Goal: Communication & Community: Connect with others

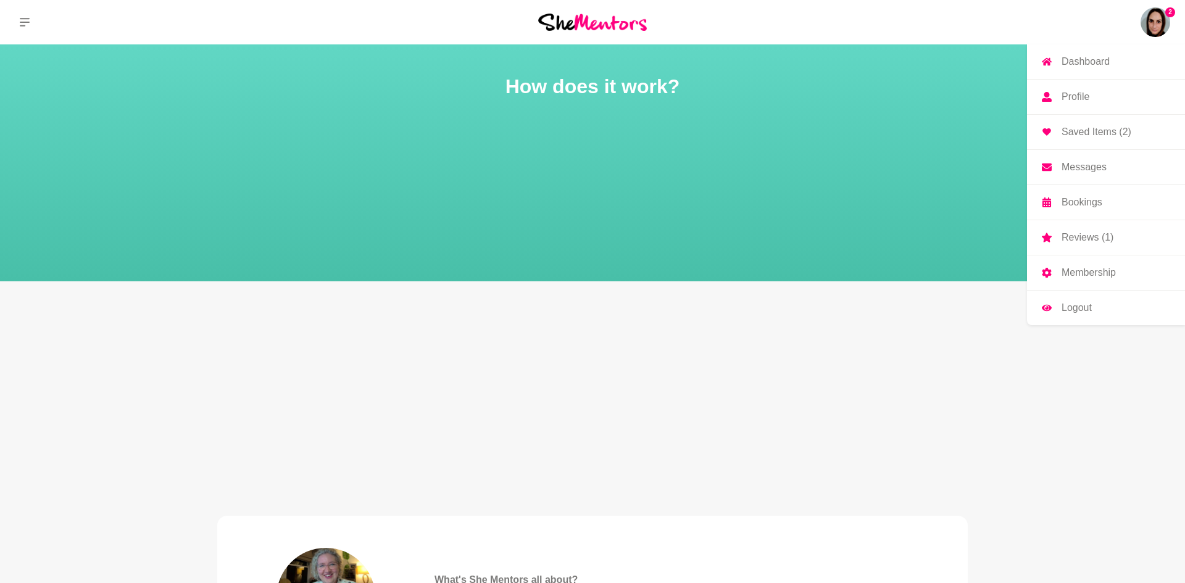
click at [1147, 23] on img at bounding box center [1155, 22] width 30 height 30
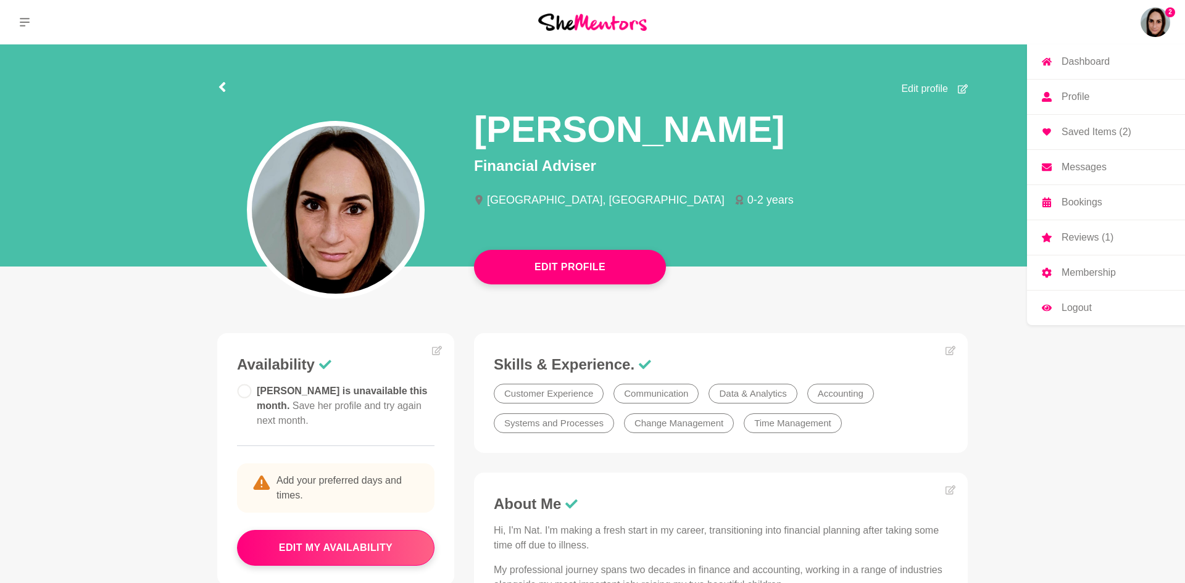
click at [1069, 168] on p "Messages" at bounding box center [1083, 167] width 45 height 10
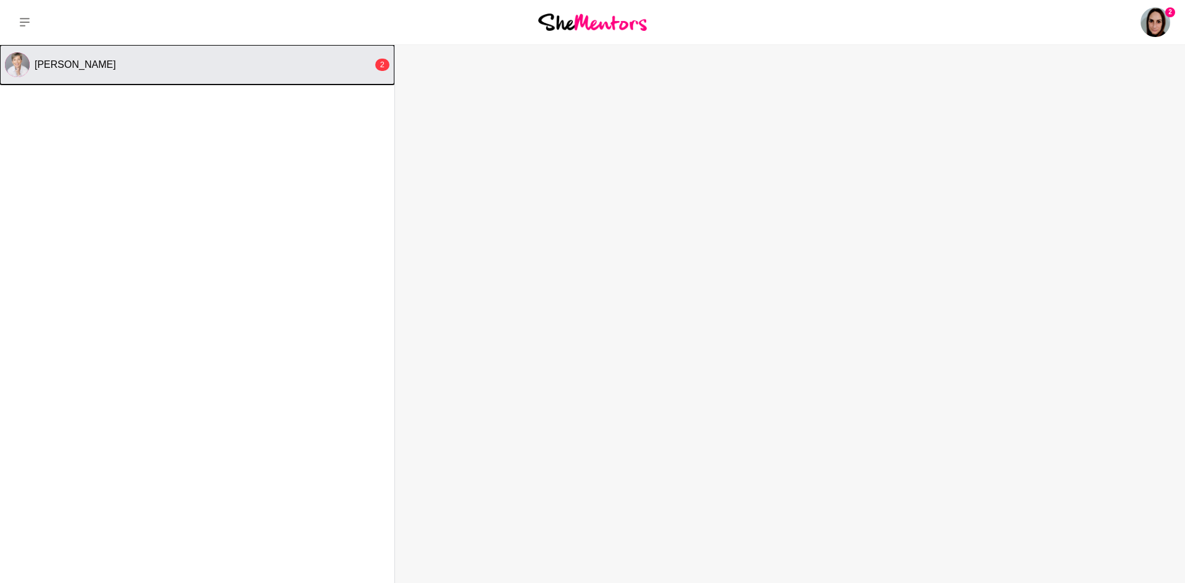
click at [369, 63] on div "[PERSON_NAME]" at bounding box center [204, 65] width 338 height 12
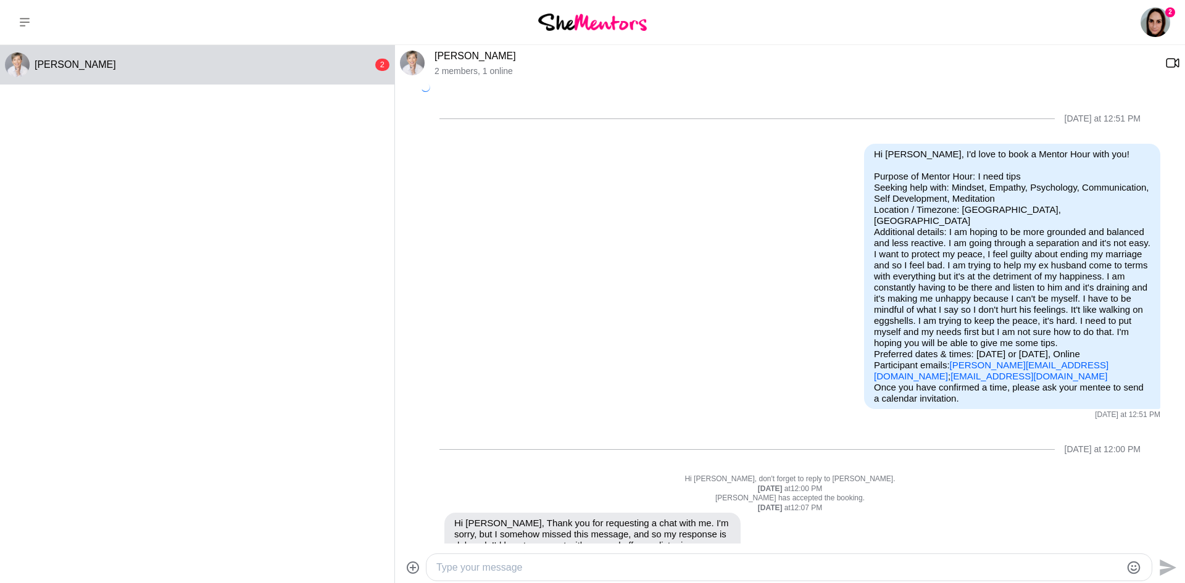
scroll to position [541, 0]
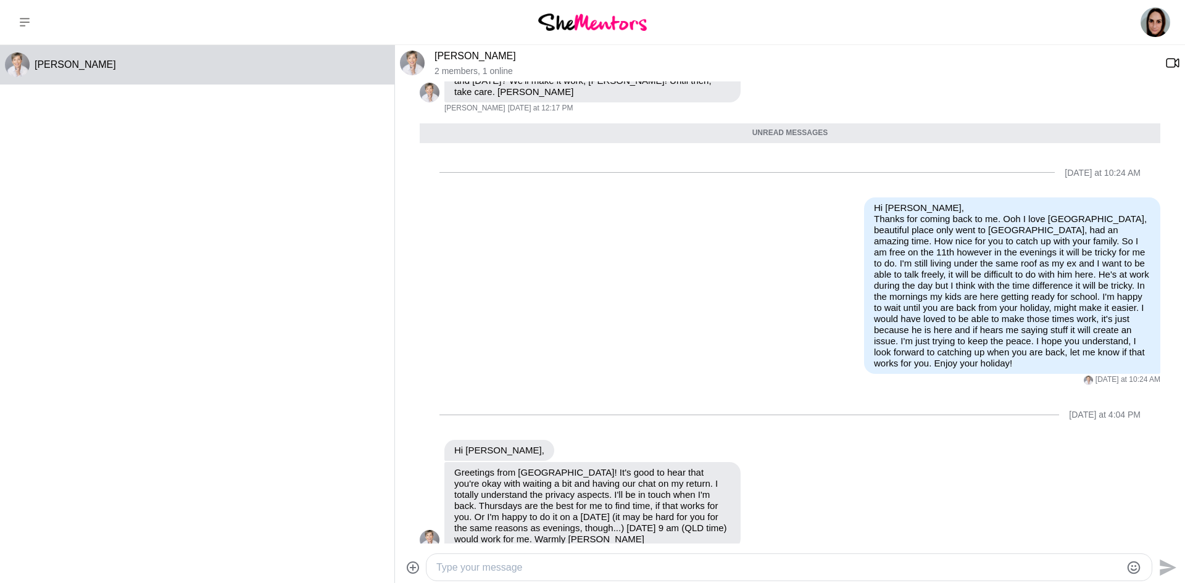
click at [498, 565] on textarea "Type your message" at bounding box center [778, 567] width 684 height 15
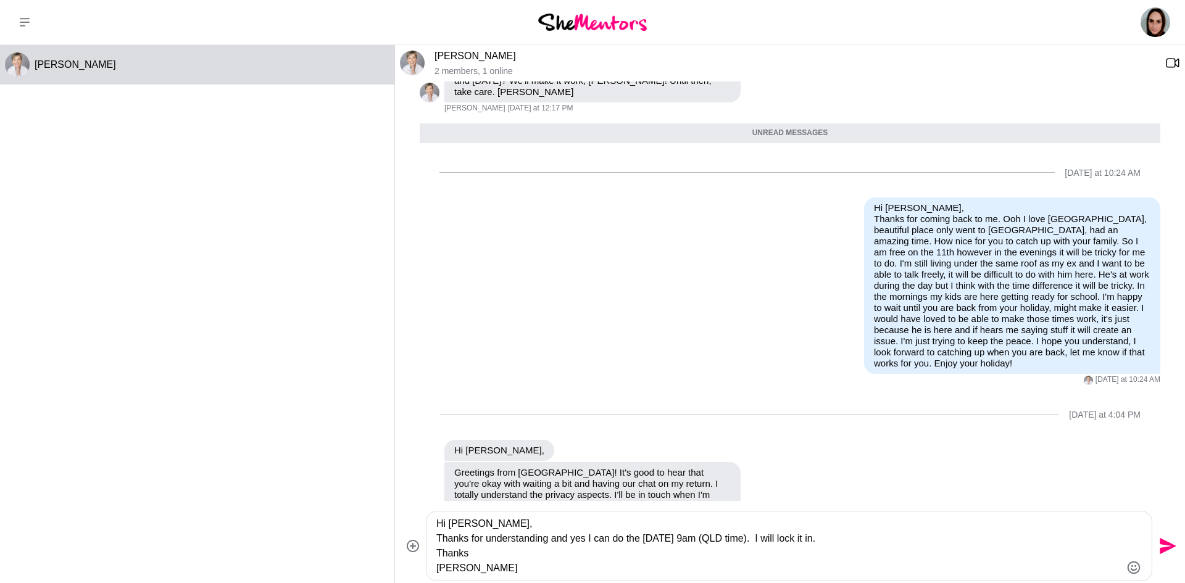
type textarea "Hi [PERSON_NAME], Thanks for understanding and yes I can do the [DATE] 9am (QLD…"
click at [1168, 550] on icon "Send" at bounding box center [1166, 546] width 20 height 20
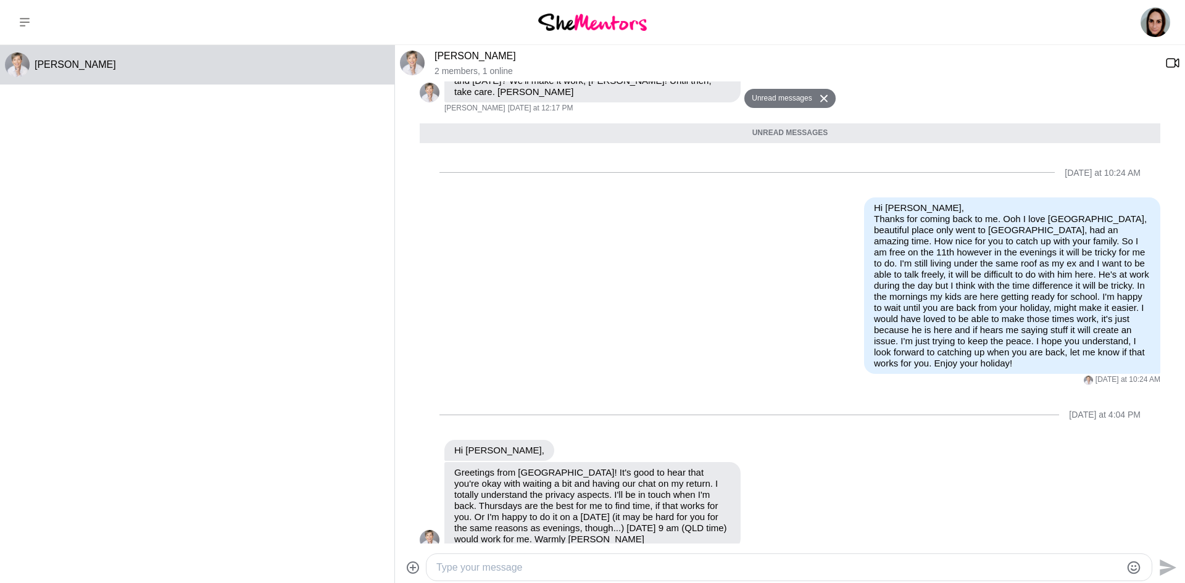
scroll to position [672, 0]
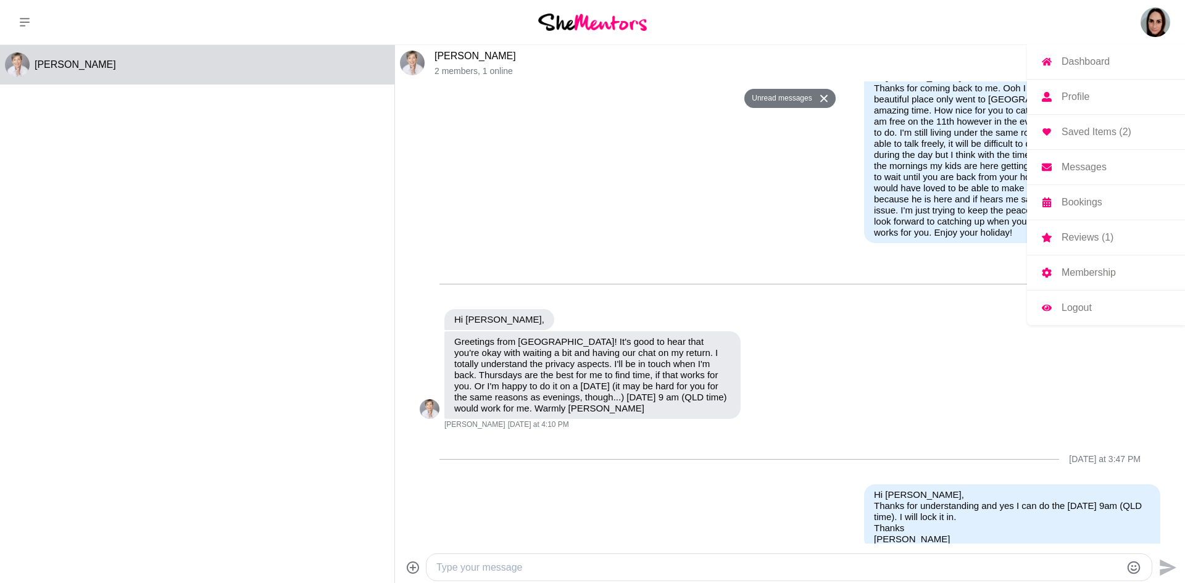
click at [1082, 93] on p "Profile" at bounding box center [1075, 97] width 28 height 10
